Goal: Find specific page/section: Find specific page/section

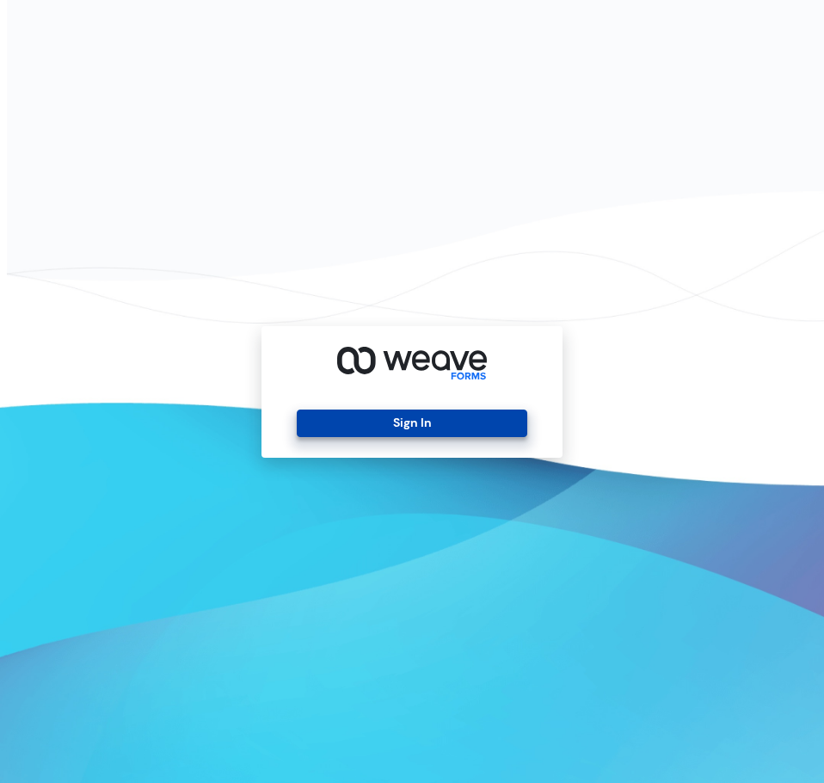
click at [355, 414] on button "Sign In" at bounding box center [412, 424] width 230 height 28
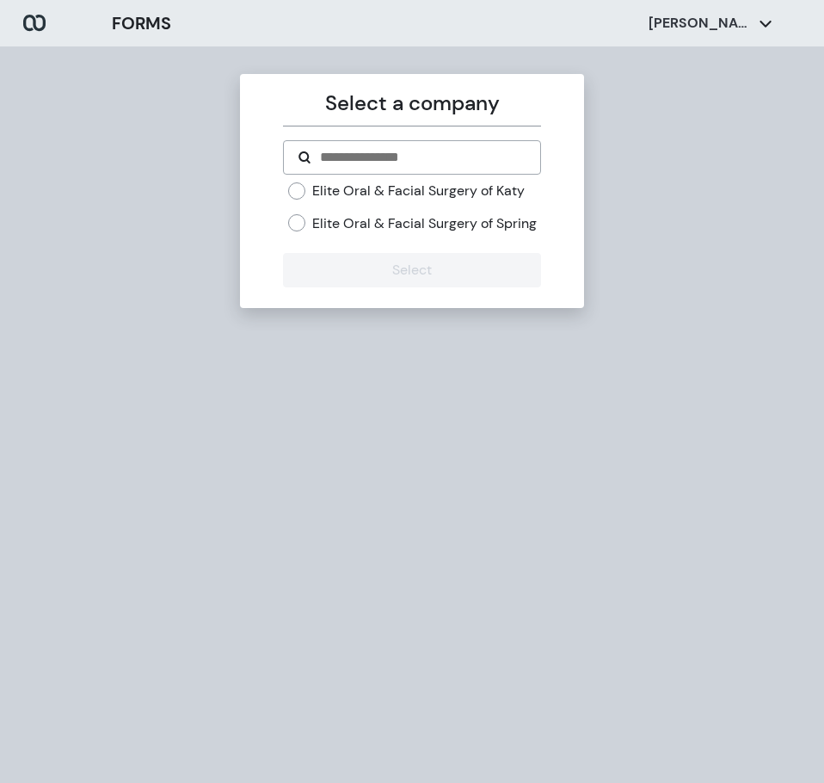
click at [359, 230] on label "Elite Oral & Facial Surgery of Spring" at bounding box center [424, 223] width 225 height 19
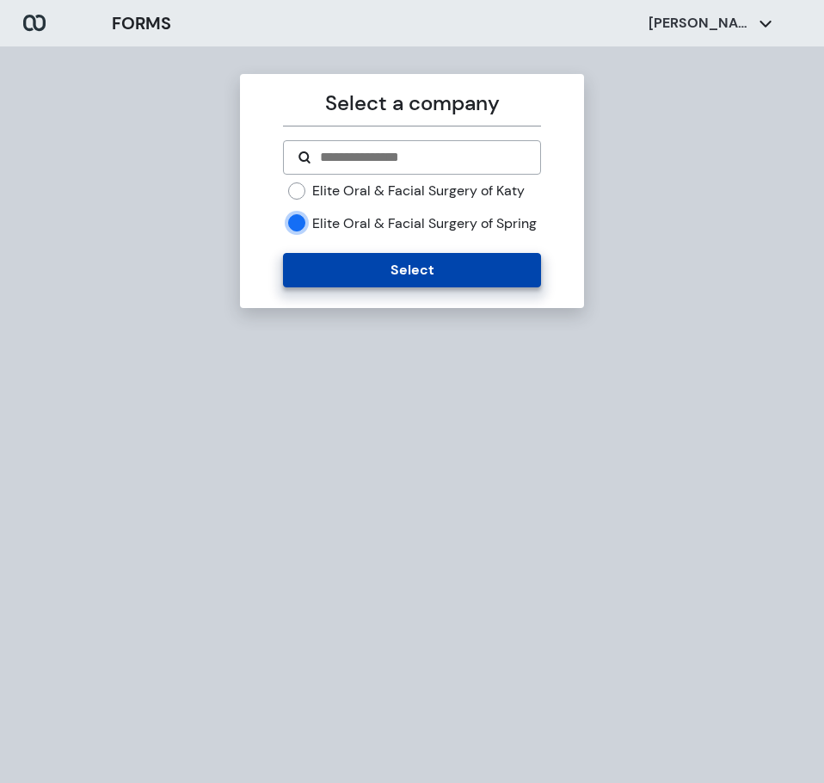
click at [346, 274] on button "Select" at bounding box center [411, 270] width 257 height 34
